Goal: Information Seeking & Learning: Understand process/instructions

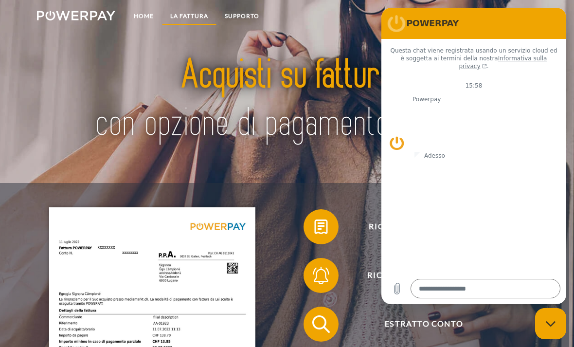
click at [188, 17] on link "LA FATTURA" at bounding box center [189, 16] width 54 height 18
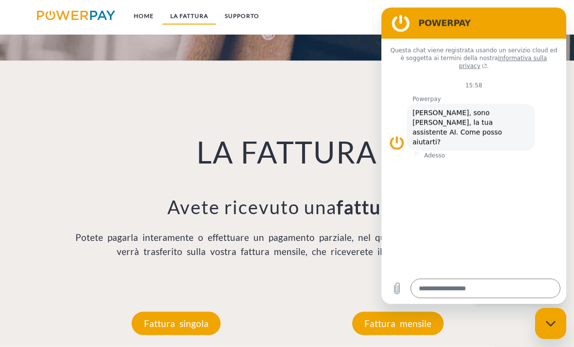
scroll to position [586, 0]
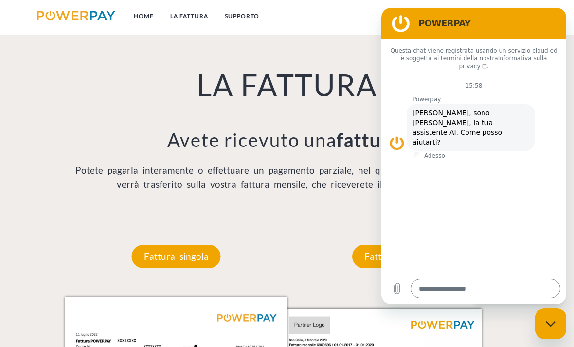
click at [324, 224] on div "Fattura mensile" at bounding box center [398, 256] width 150 height 82
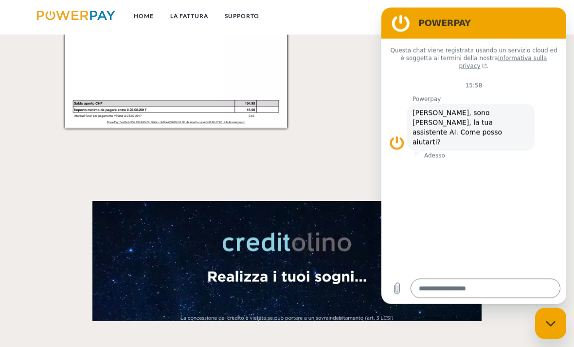
scroll to position [1070, 0]
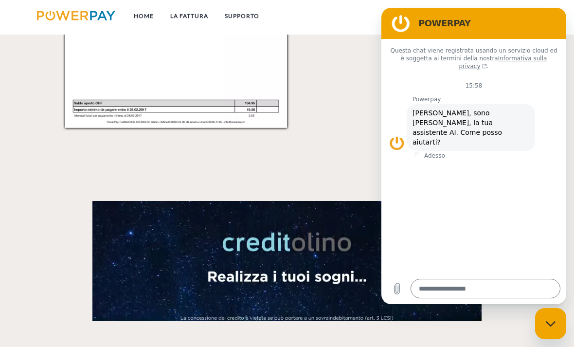
click at [545, 327] on div "Chiudi la finestra di messaggistica" at bounding box center [550, 323] width 29 height 29
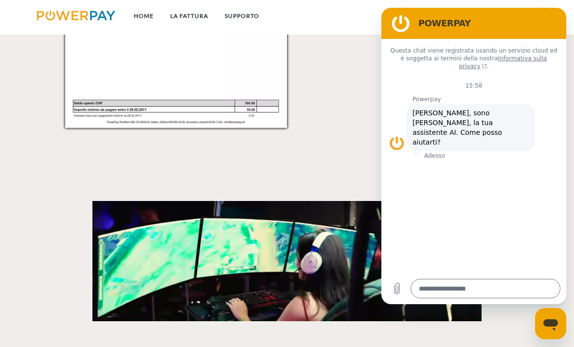
type textarea "*"
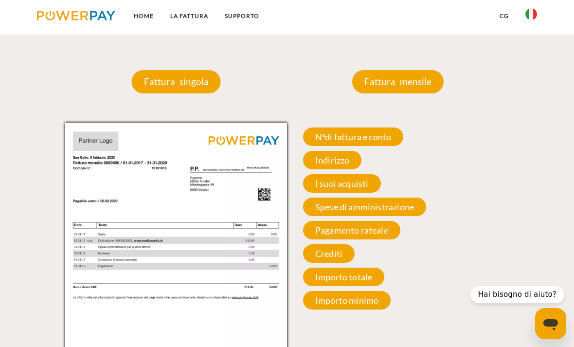
scroll to position [761, 0]
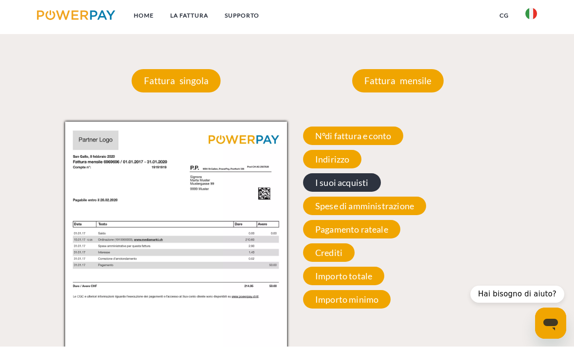
click at [328, 188] on span "I suoi acquisti" at bounding box center [342, 183] width 78 height 18
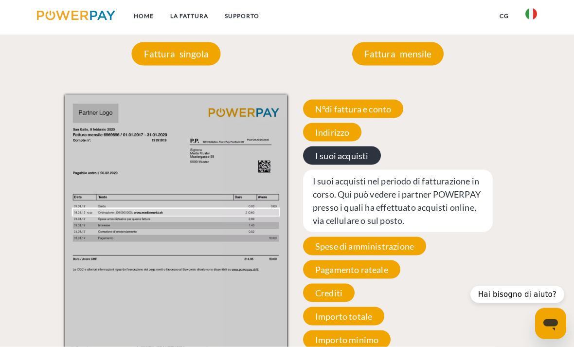
scroll to position [789, 0]
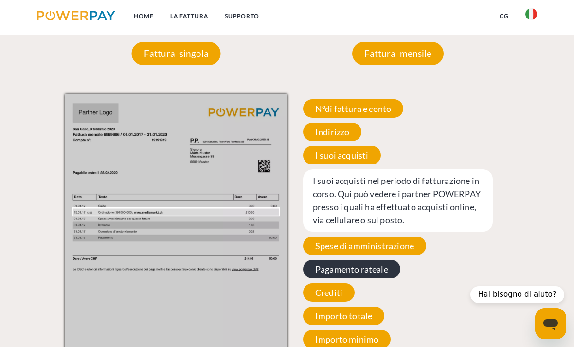
click at [335, 278] on span "Pagamento rateale" at bounding box center [351, 269] width 97 height 18
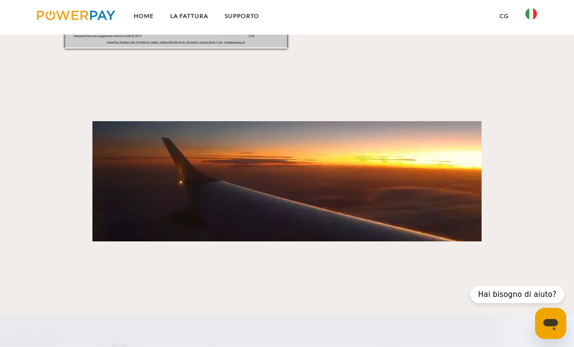
scroll to position [1150, 0]
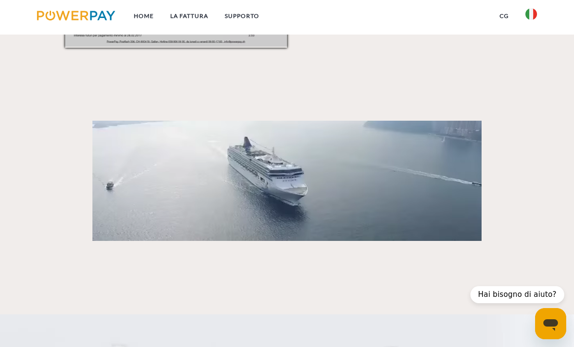
click at [286, 227] on video at bounding box center [286, 181] width 389 height 120
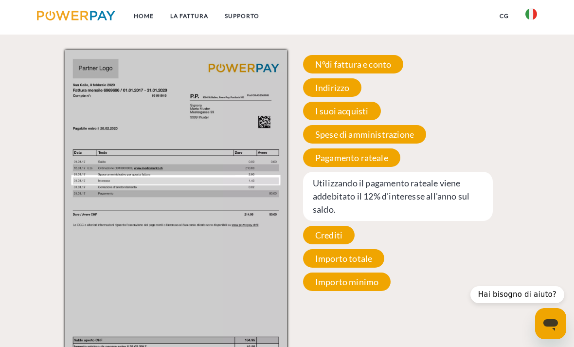
scroll to position [834, 0]
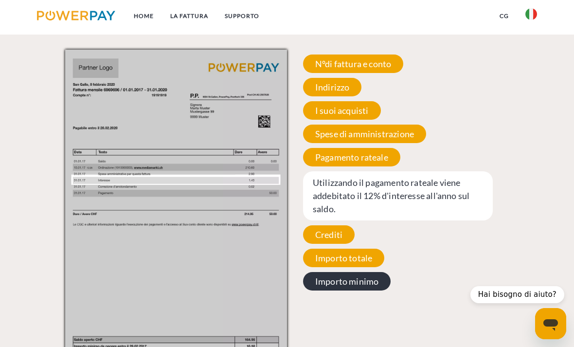
click at [323, 290] on span "Importo minimo" at bounding box center [347, 281] width 88 height 18
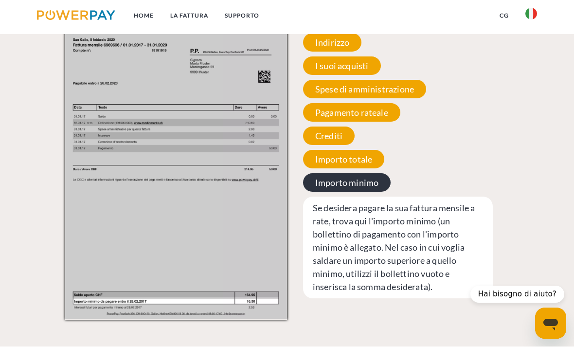
scroll to position [878, 0]
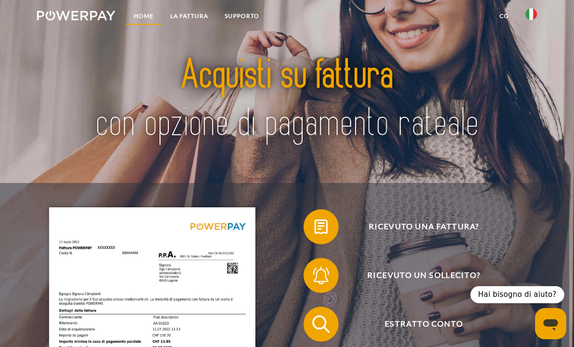
click at [147, 18] on link "Home" at bounding box center [143, 16] width 36 height 18
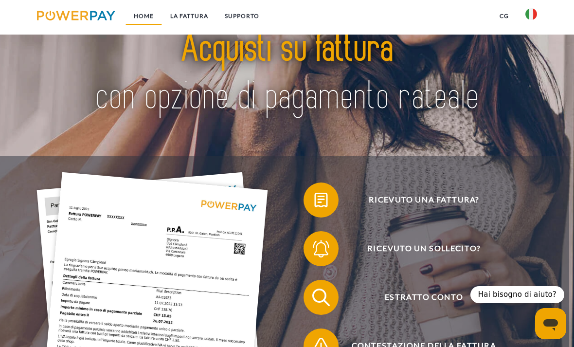
scroll to position [28, 0]
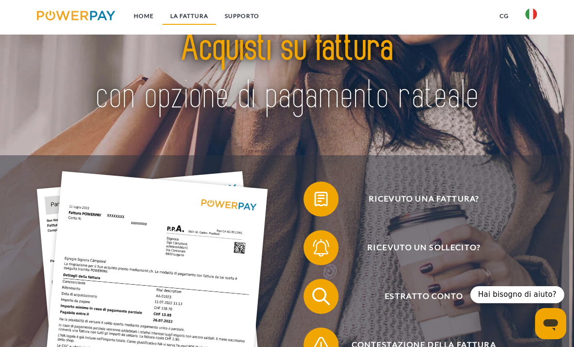
click at [189, 17] on link "LA FATTURA" at bounding box center [189, 16] width 54 height 18
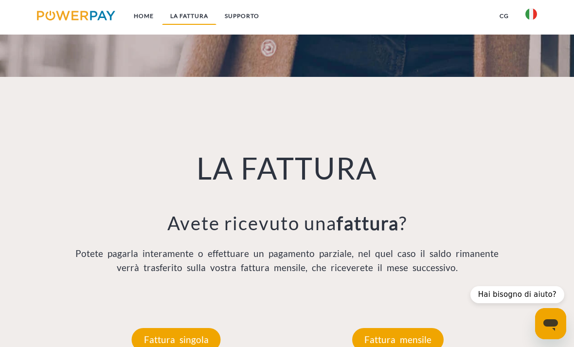
scroll to position [505, 0]
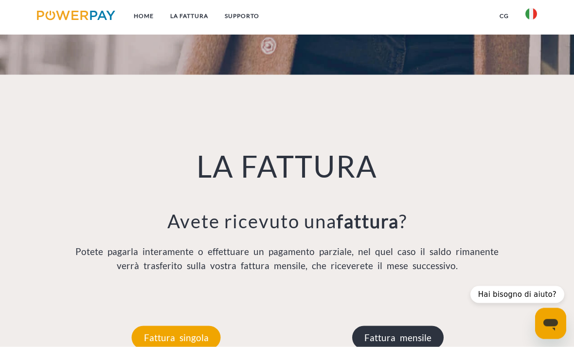
click at [387, 346] on p "Fattura mensile" at bounding box center [397, 337] width 91 height 23
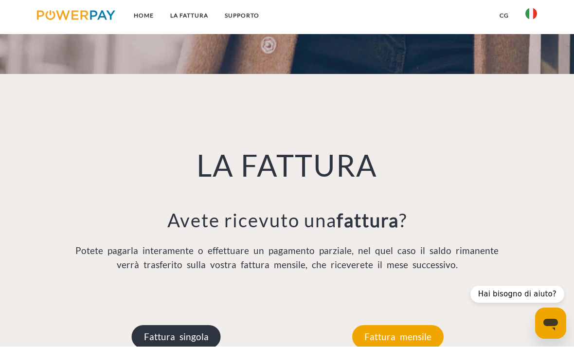
click at [175, 335] on p "Fattura singola" at bounding box center [176, 336] width 89 height 23
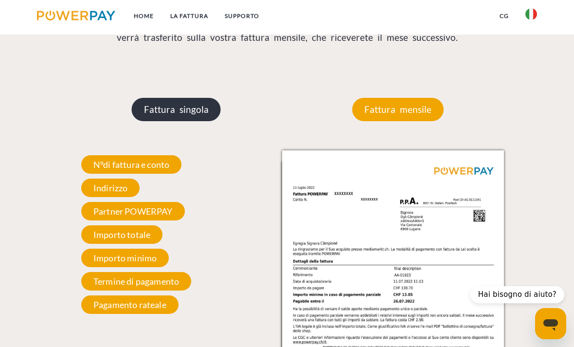
scroll to position [756, 0]
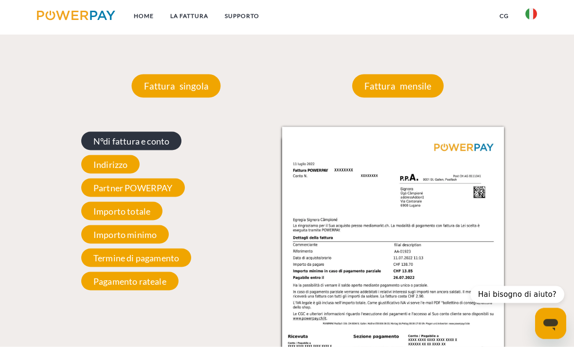
click at [108, 142] on span "N°di fattura e conto" at bounding box center [131, 141] width 101 height 18
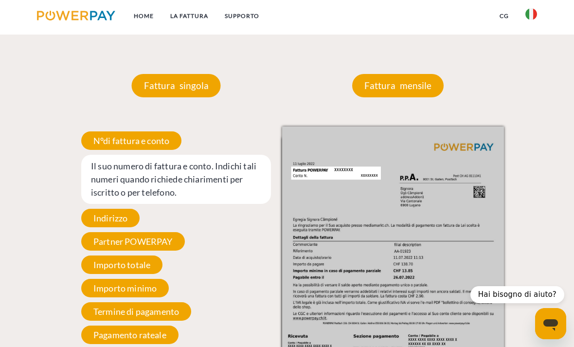
click at [312, 176] on img at bounding box center [393, 283] width 222 height 314
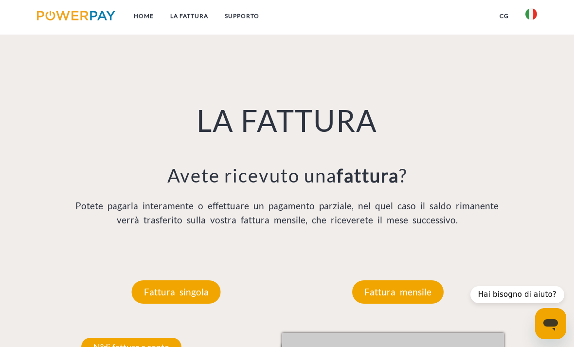
scroll to position [550, 0]
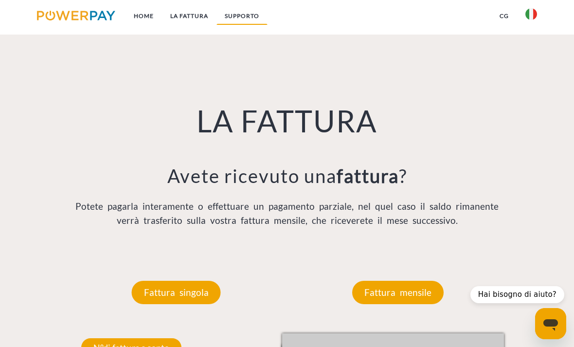
click at [242, 16] on link "Supporto" at bounding box center [241, 16] width 51 height 18
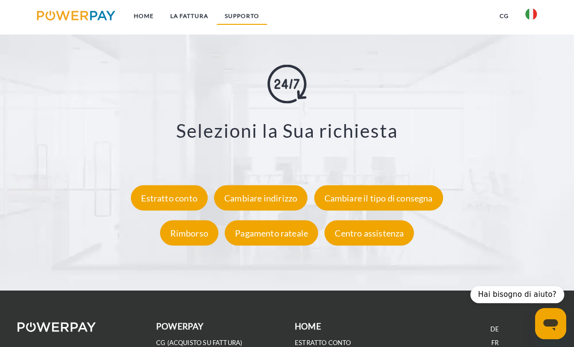
scroll to position [1539, 0]
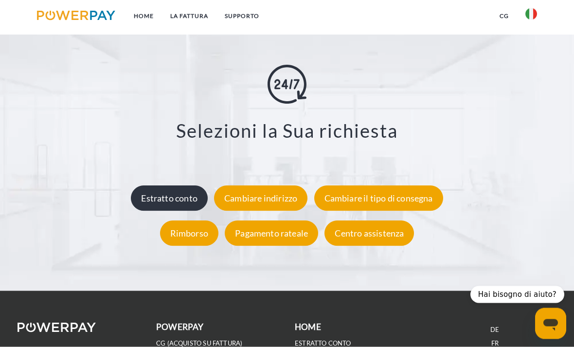
click at [162, 204] on div "Estratto conto" at bounding box center [169, 198] width 77 height 25
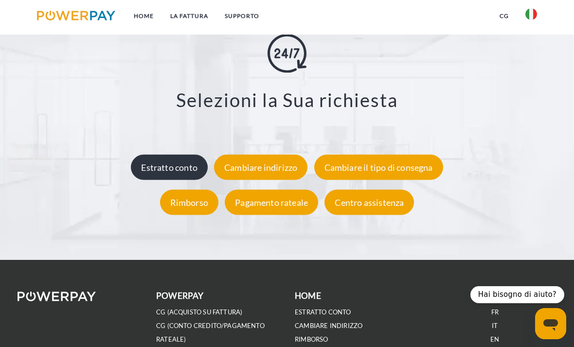
scroll to position [1570, 0]
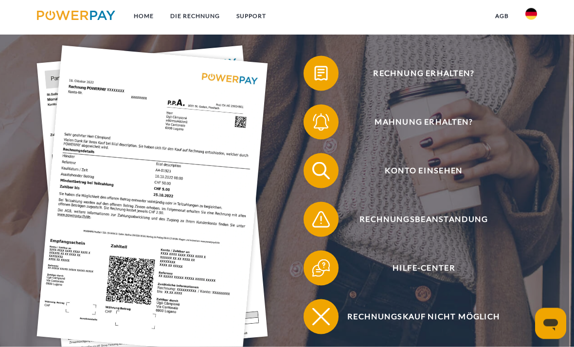
scroll to position [152, 0]
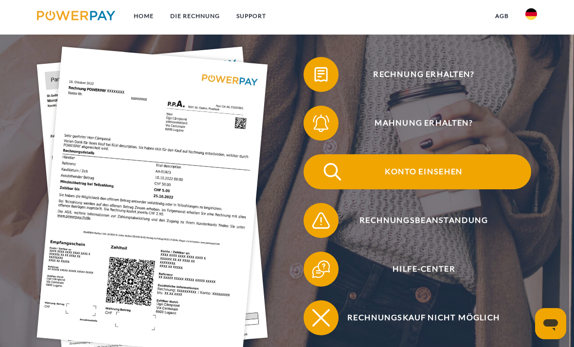
click at [421, 174] on span "Konto einsehen" at bounding box center [423, 171] width 215 height 35
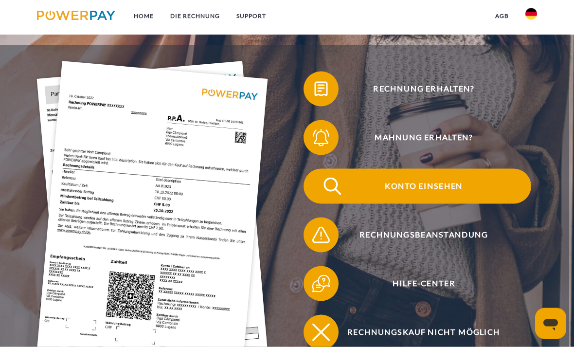
scroll to position [138, 0]
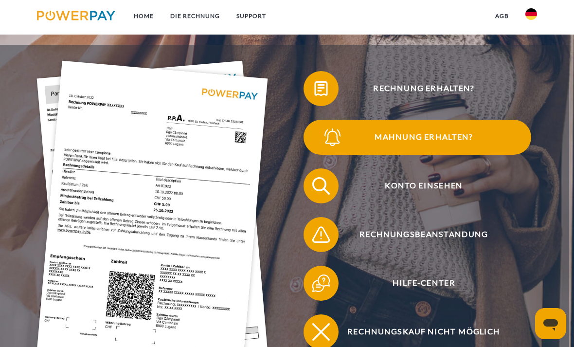
click at [323, 139] on img at bounding box center [332, 137] width 22 height 22
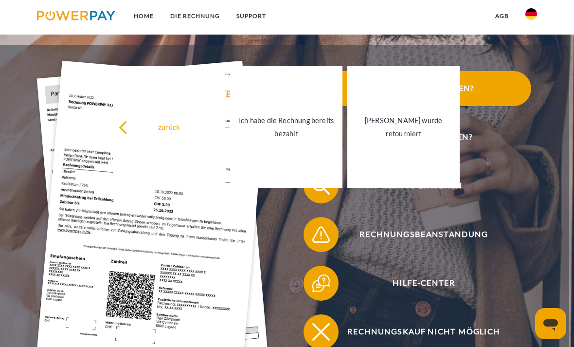
click at [474, 91] on span "Rechnung erhalten?" at bounding box center [423, 88] width 215 height 35
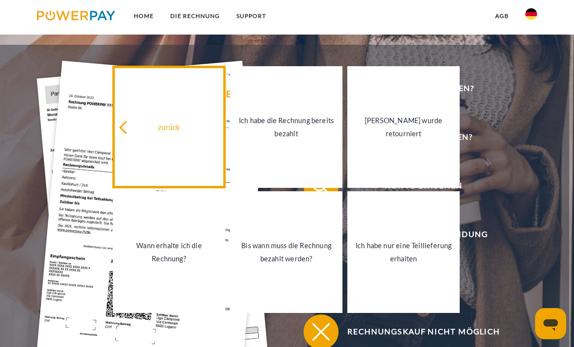
click at [139, 133] on div "zurück" at bounding box center [169, 126] width 101 height 13
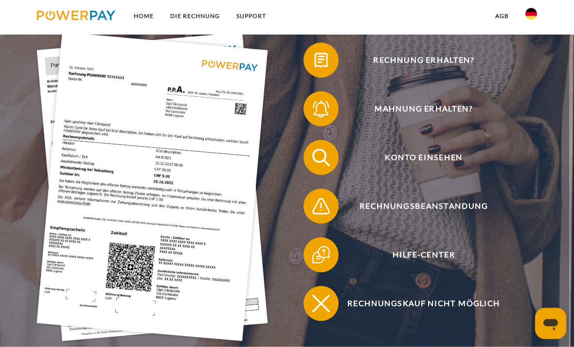
scroll to position [167, 0]
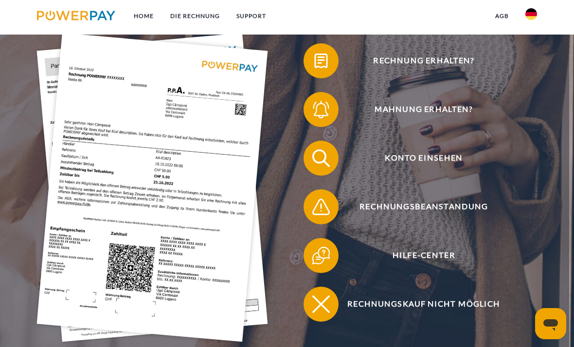
click at [385, 311] on span "Rechnungskauf nicht möglich" at bounding box center [423, 303] width 215 height 35
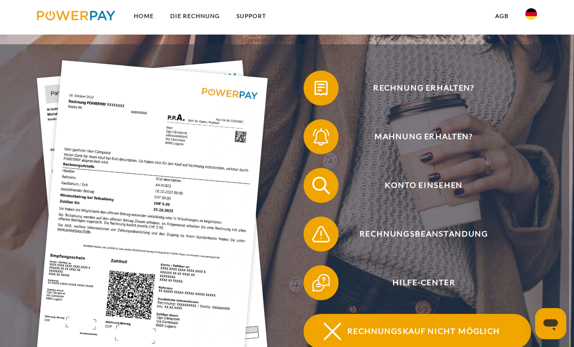
scroll to position [141, 0]
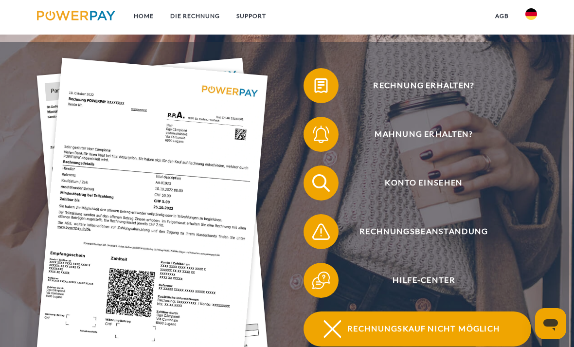
click at [392, 238] on span "Rechnungsbeanstandung" at bounding box center [423, 231] width 215 height 35
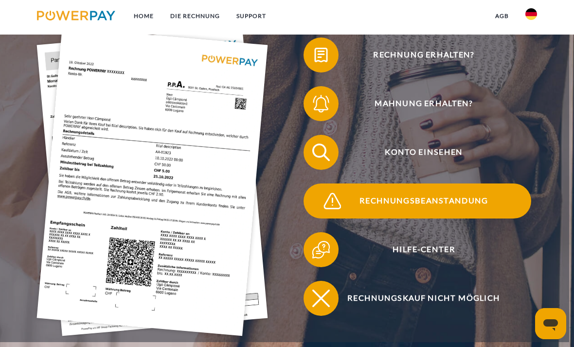
scroll to position [172, 0]
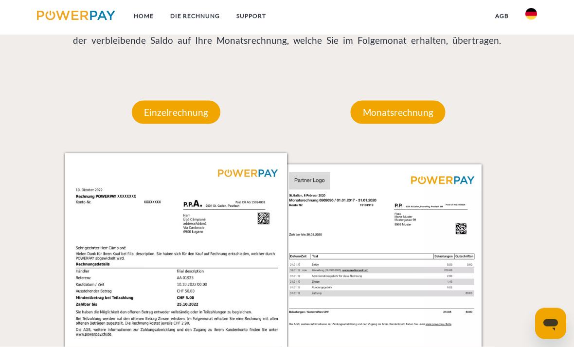
scroll to position [731, 0]
click at [378, 111] on p "Monatsrechnung" at bounding box center [398, 111] width 95 height 23
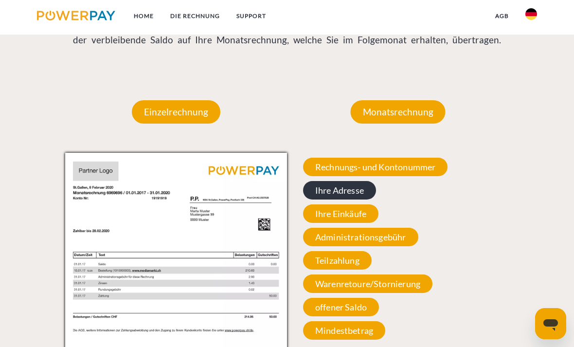
click at [330, 193] on span "Ihre Adresse" at bounding box center [339, 190] width 73 height 18
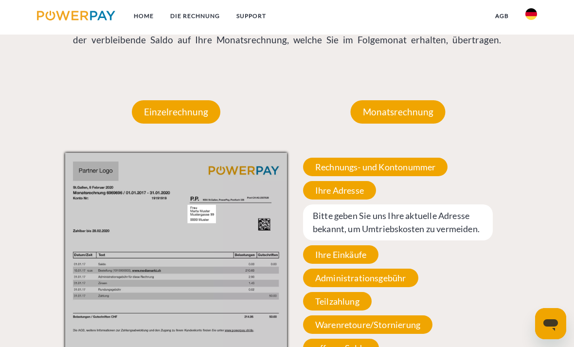
click at [351, 232] on span "Bitte geben Sie uns Ihre aktuelle Adresse bekannt, um Umtriebskosten zu vermeid…" at bounding box center [398, 222] width 190 height 36
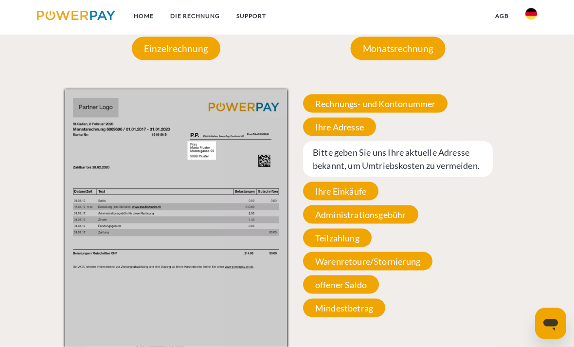
scroll to position [794, 0]
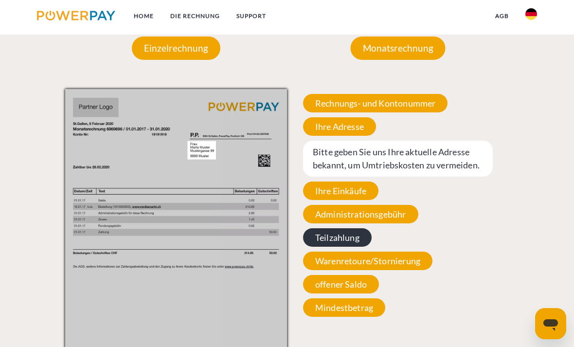
click at [331, 243] on span "Teilzahlung" at bounding box center [337, 237] width 69 height 18
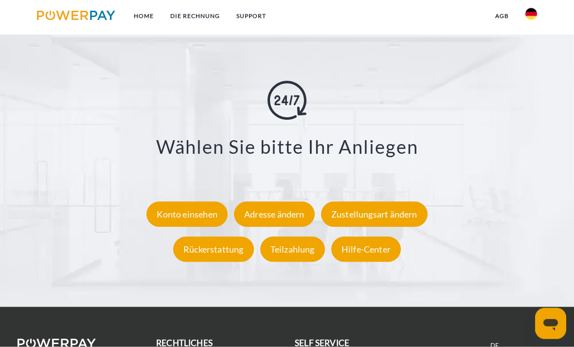
scroll to position [1523, 0]
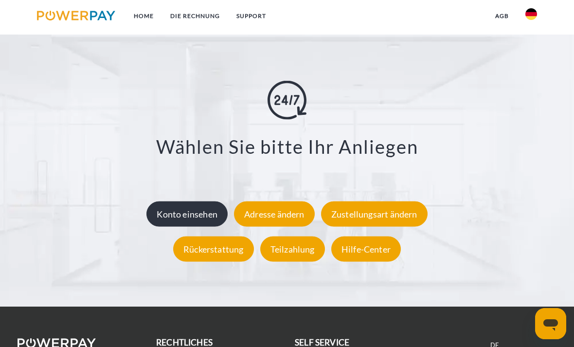
click at [196, 218] on div "Konto einsehen" at bounding box center [186, 213] width 81 height 25
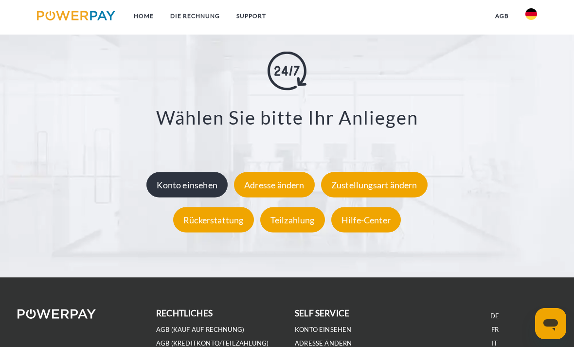
scroll to position [1554, 0]
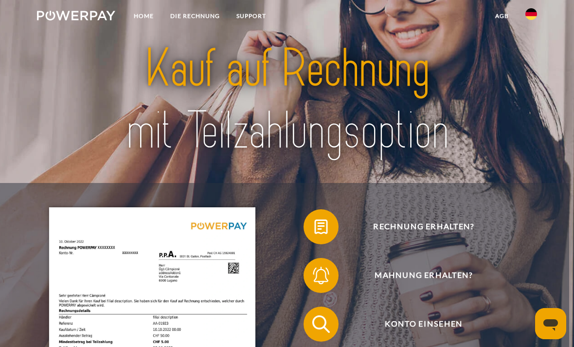
click at [499, 14] on link "agb" at bounding box center [502, 16] width 30 height 18
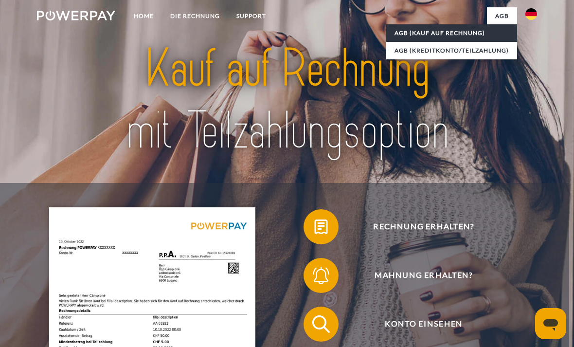
click at [417, 32] on link "AGB (Kauf auf Rechnung)" at bounding box center [451, 33] width 131 height 18
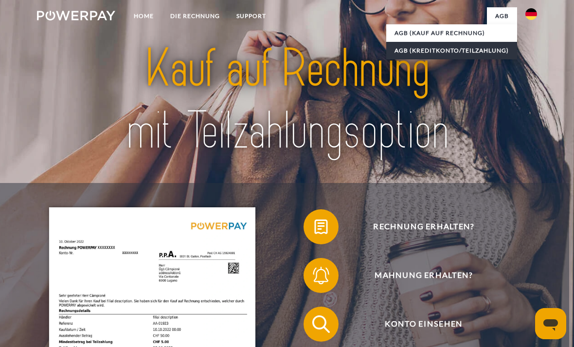
click at [414, 50] on link "AGB (Kreditkonto/Teilzahlung)" at bounding box center [451, 51] width 131 height 18
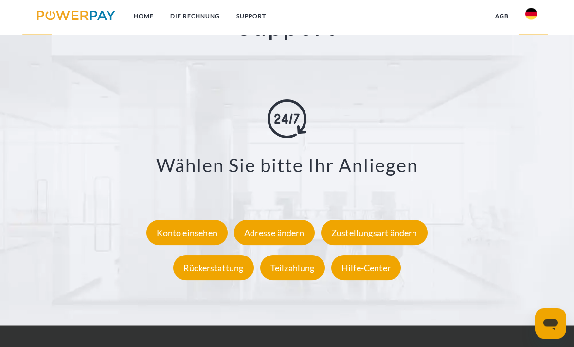
scroll to position [1504, 0]
click at [296, 270] on div "Teilzahlung" at bounding box center [292, 267] width 65 height 25
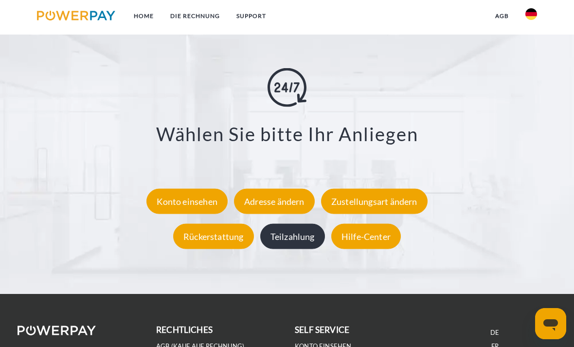
click at [298, 246] on div "Teilzahlung" at bounding box center [292, 236] width 65 height 25
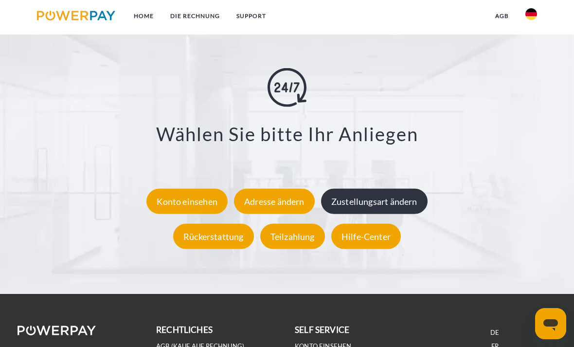
click at [385, 214] on div "Zustellungsart ändern" at bounding box center [374, 201] width 107 height 25
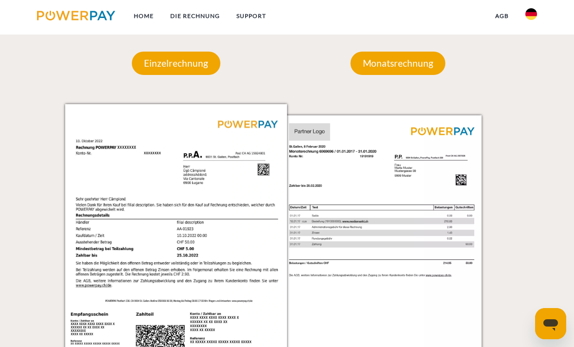
scroll to position [803, 0]
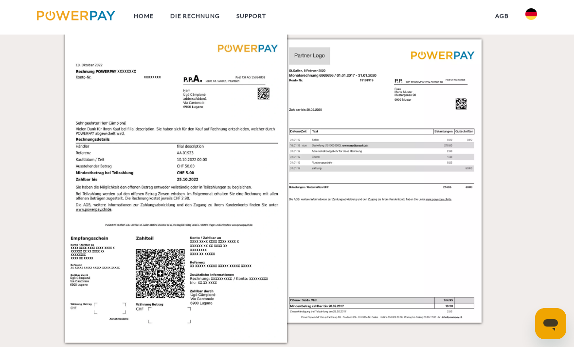
click at [540, 315] on div "Messaging-Fenster öffnen" at bounding box center [550, 323] width 29 height 29
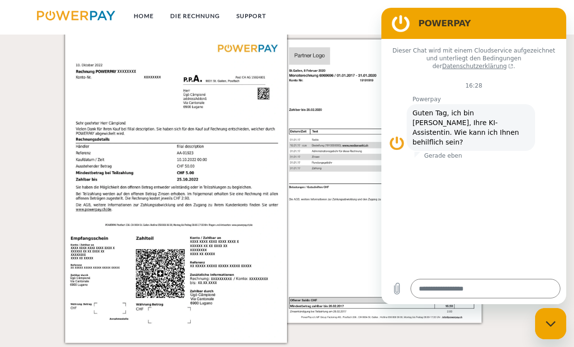
click at [336, 117] on img at bounding box center [393, 185] width 222 height 314
click at [246, 17] on link "SUPPORT" at bounding box center [251, 16] width 46 height 18
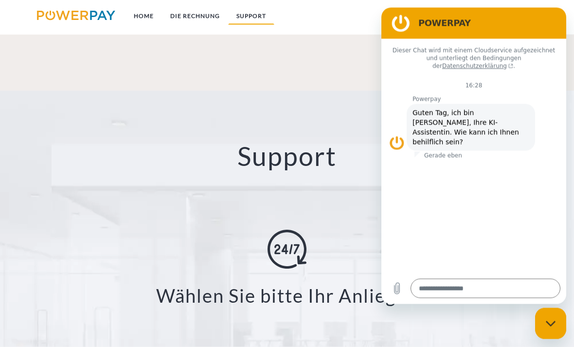
scroll to position [1469, 0]
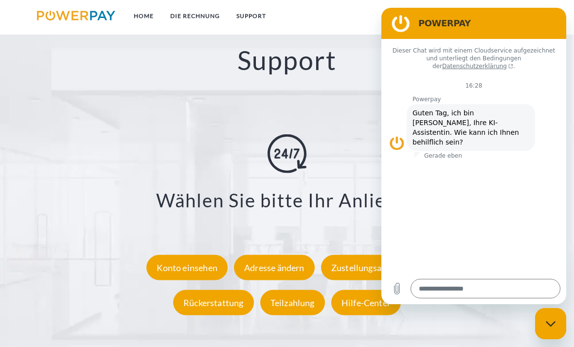
click at [152, 187] on div "**********" at bounding box center [287, 227] width 492 height 186
click at [543, 319] on div "Messaging-Fenster schließen" at bounding box center [550, 323] width 29 height 29
type textarea "*"
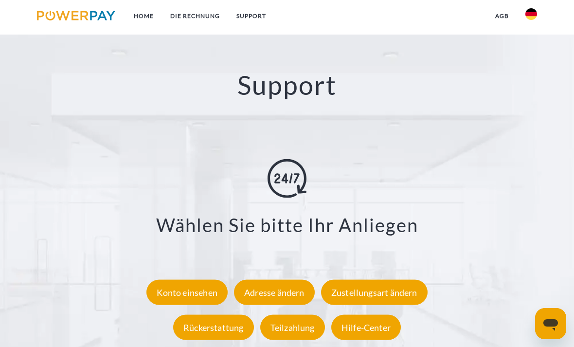
scroll to position [1444, 0]
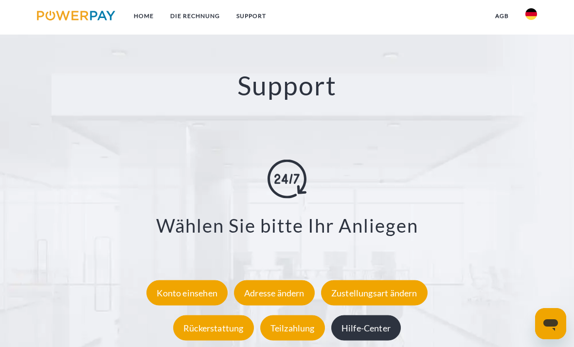
click at [366, 340] on div "Hilfe-Center" at bounding box center [366, 327] width 70 height 25
